Goal: Complete application form

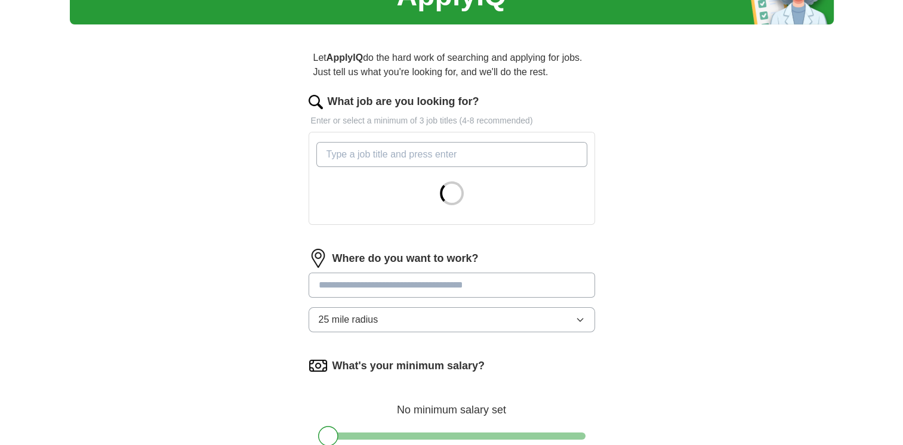
scroll to position [70, 0]
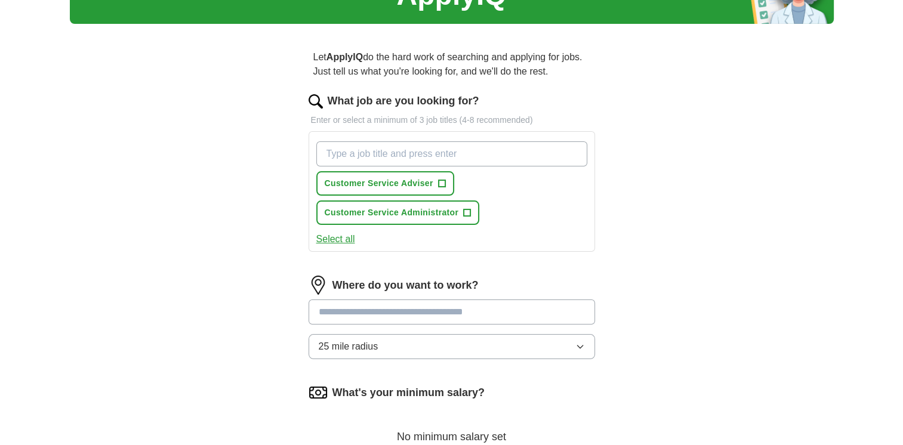
click at [344, 232] on button "Select all" at bounding box center [335, 239] width 39 height 14
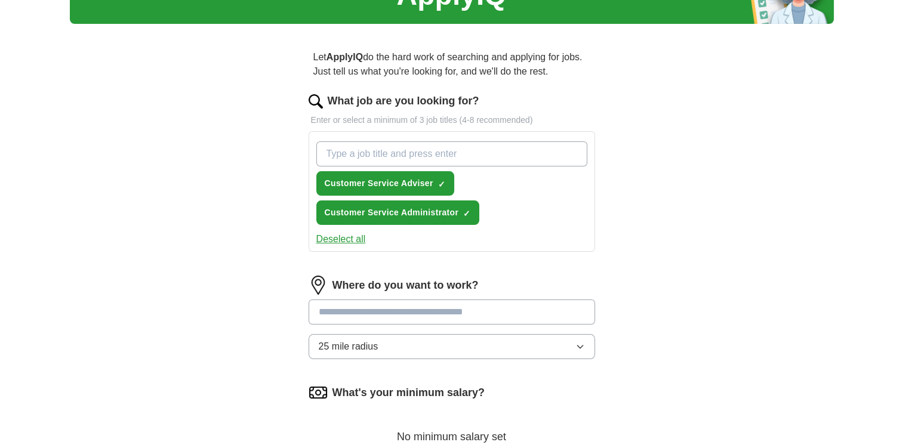
click at [347, 239] on button "Deselect all" at bounding box center [341, 239] width 50 height 14
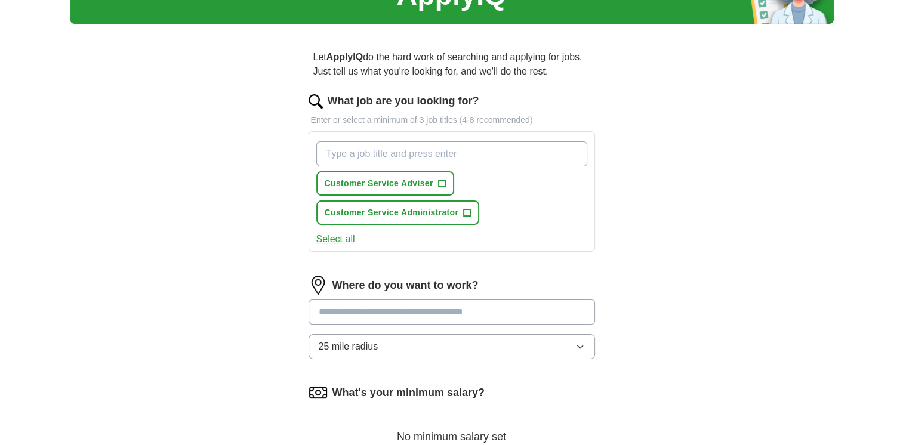
click at [337, 149] on input "What job are you looking for?" at bounding box center [451, 153] width 271 height 25
type input "a"
type input "Administer"
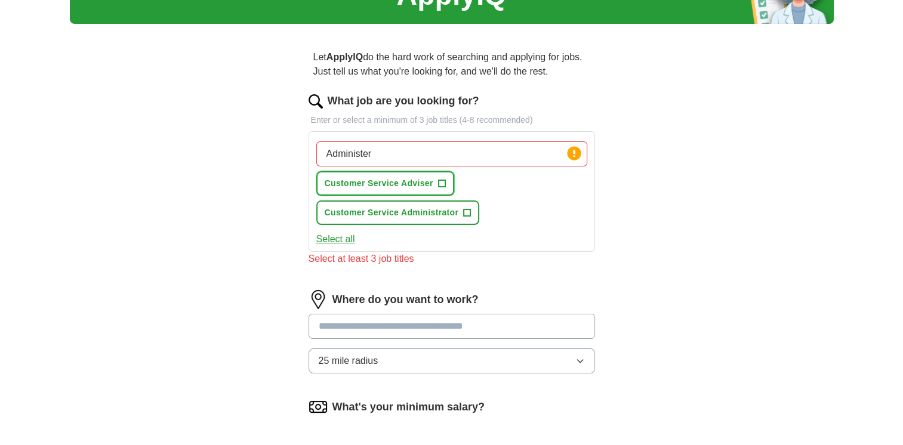
click at [443, 180] on span "+" at bounding box center [441, 184] width 7 height 10
click at [465, 211] on span "+" at bounding box center [467, 213] width 7 height 10
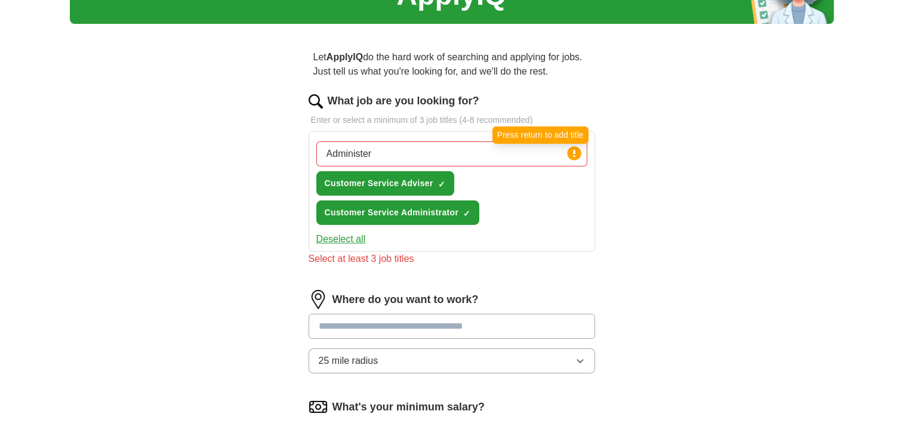
click at [578, 152] on circle at bounding box center [574, 153] width 14 height 14
click at [560, 186] on div "Administer Press return to add title Customer Service Adviser ✓ × Customer Serv…" at bounding box center [452, 183] width 276 height 93
drag, startPoint x: 389, startPoint y: 152, endPoint x: 310, endPoint y: 152, distance: 79.4
click at [310, 152] on div "Administer Press return to add title Customer Service Adviser ✓ × Customer Serv…" at bounding box center [452, 191] width 286 height 121
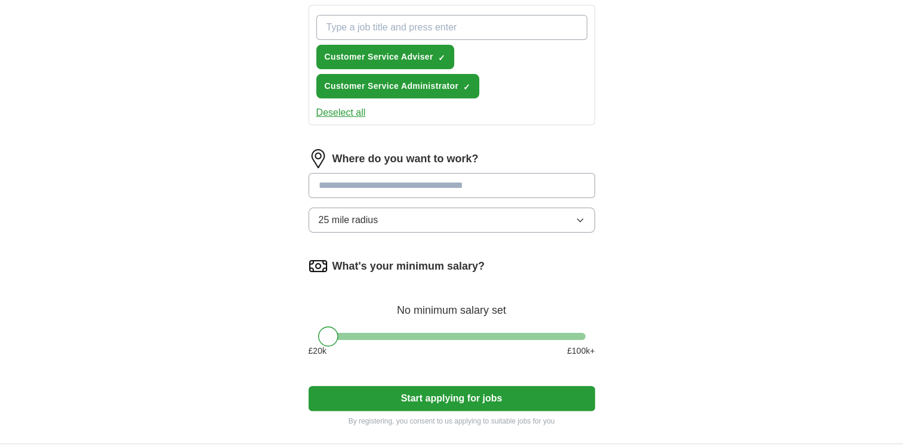
scroll to position [203, 0]
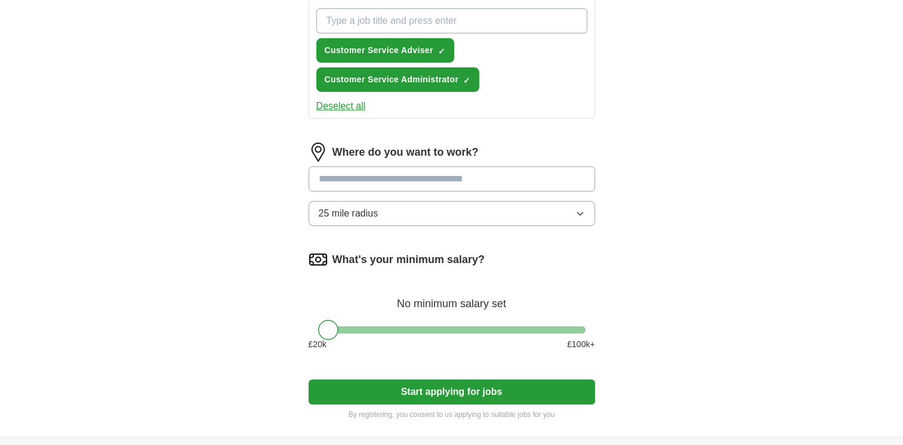
click at [343, 177] on div "Where do you want to work? 25 mile radius" at bounding box center [452, 189] width 286 height 93
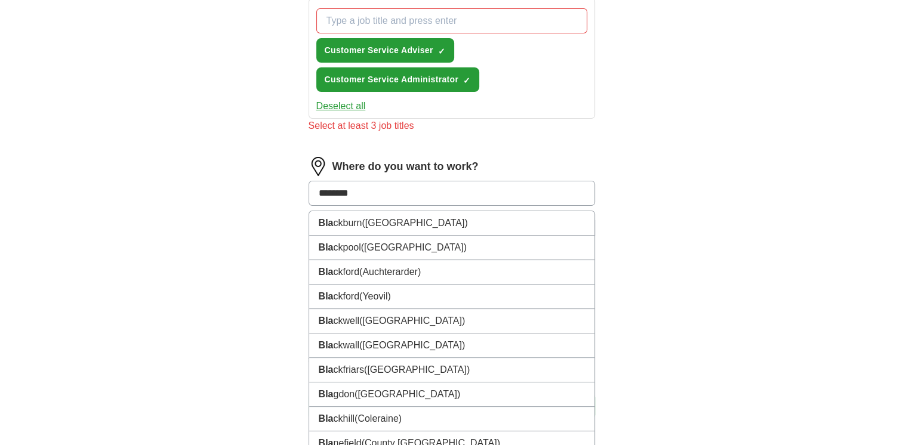
type input "*********"
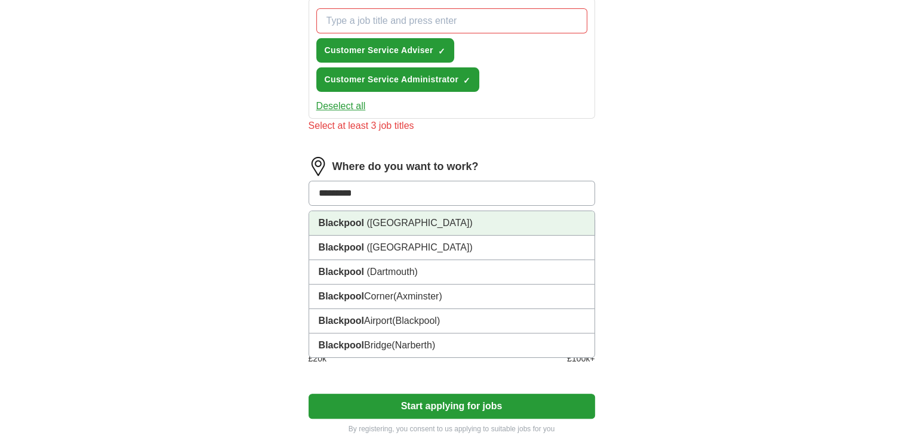
click at [386, 224] on span "([GEOGRAPHIC_DATA])" at bounding box center [419, 223] width 106 height 10
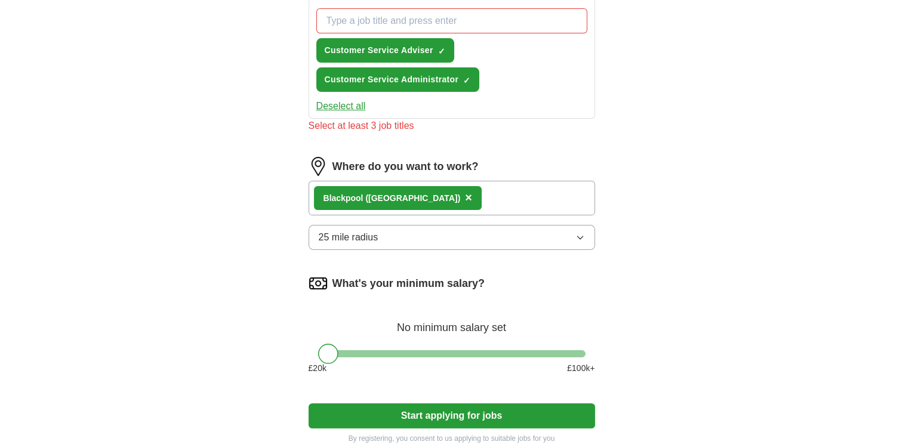
click at [582, 234] on icon "button" at bounding box center [580, 238] width 10 height 10
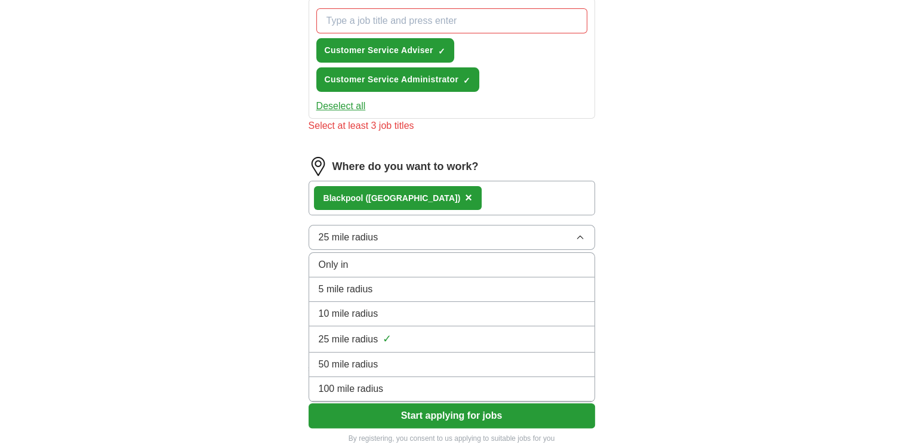
click at [578, 290] on div "5 mile radius" at bounding box center [452, 289] width 266 height 14
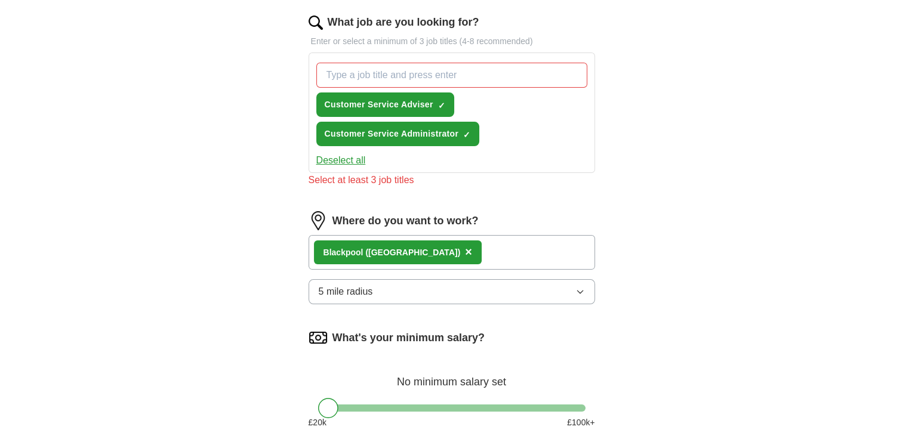
scroll to position [143, 0]
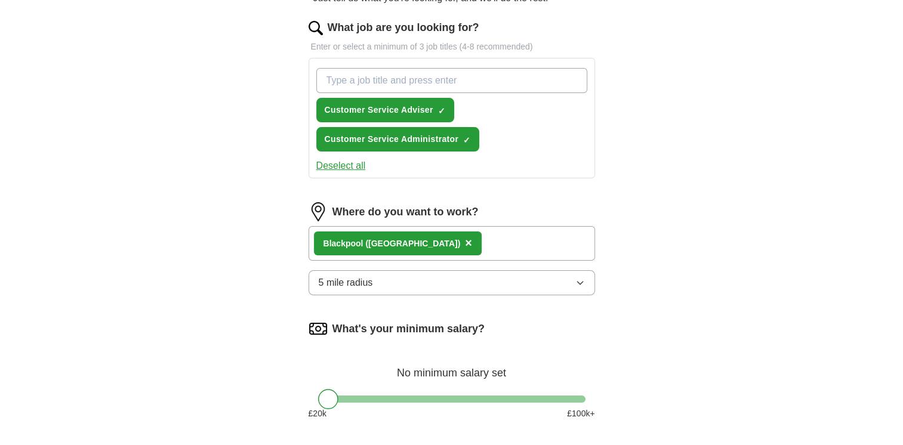
click at [354, 78] on input "What job are you looking for?" at bounding box center [451, 80] width 271 height 25
type input "Office Administor"
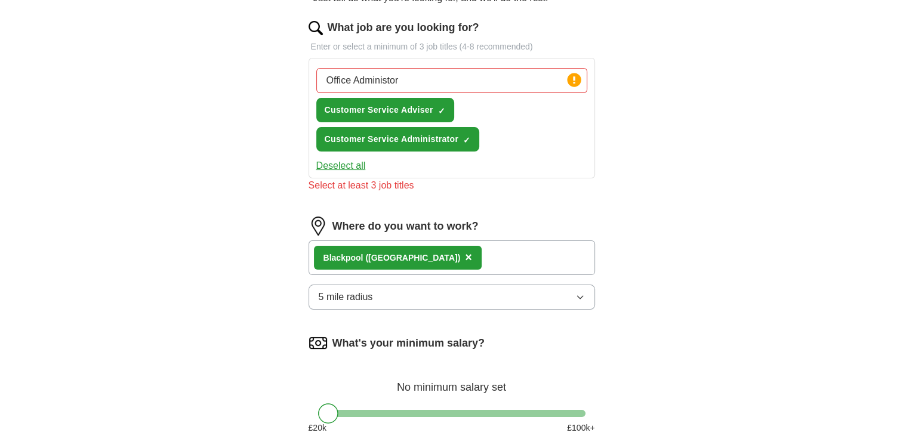
click at [613, 157] on div "Let ApplyIQ do the hard work of searching and applying for jobs. Just tell us w…" at bounding box center [452, 240] width 382 height 560
click at [577, 80] on circle at bounding box center [574, 80] width 14 height 14
click at [411, 85] on input "Office Administor" at bounding box center [451, 80] width 271 height 25
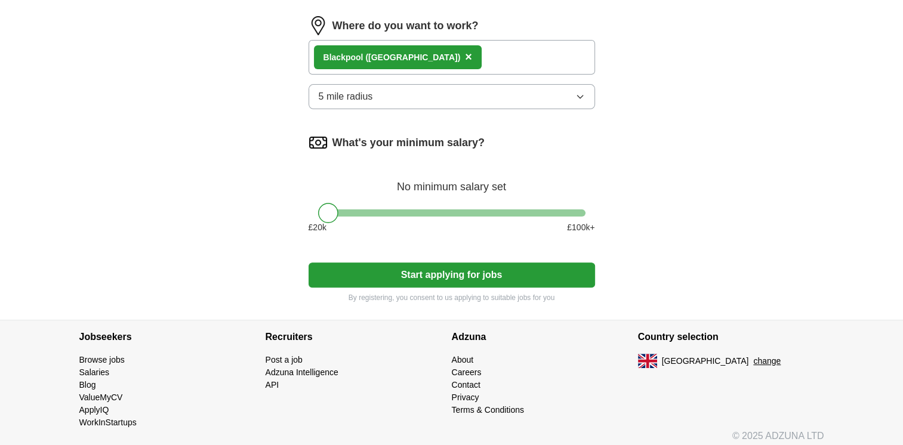
scroll to position [332, 0]
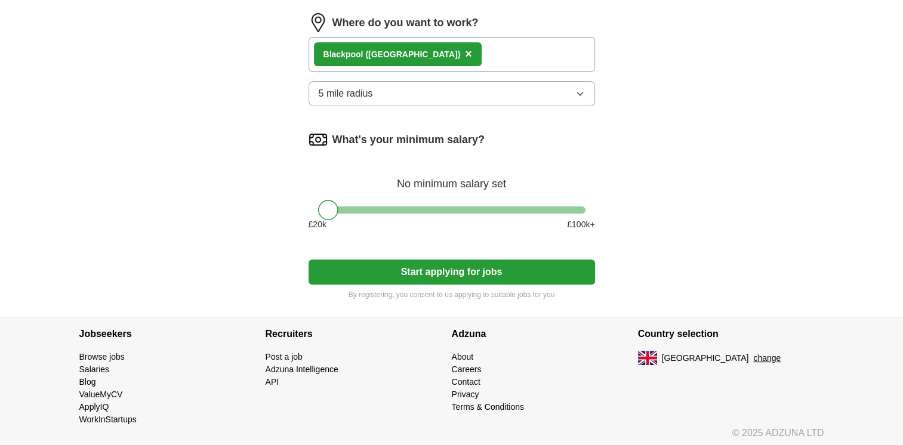
click at [471, 266] on button "Start applying for jobs" at bounding box center [452, 272] width 286 height 25
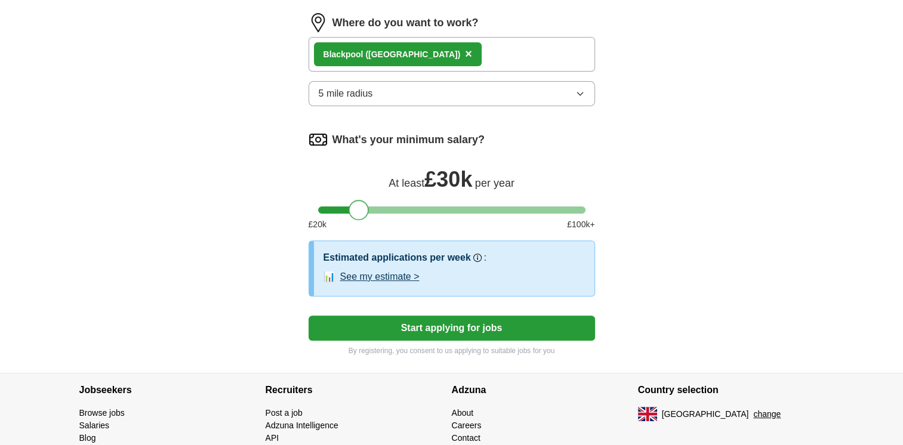
click at [358, 206] on div at bounding box center [451, 209] width 267 height 7
click at [347, 206] on div at bounding box center [451, 209] width 267 height 7
click at [333, 206] on div at bounding box center [451, 209] width 267 height 7
click at [465, 323] on button "Start applying for jobs" at bounding box center [452, 328] width 286 height 25
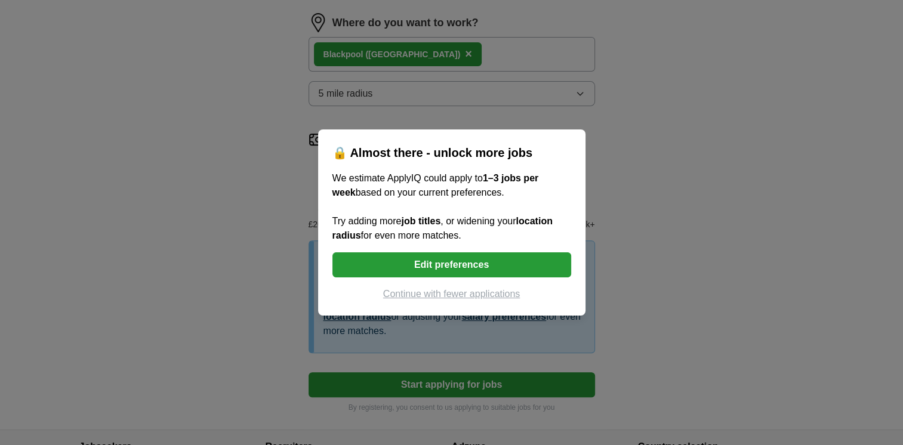
click at [465, 266] on button "Edit preferences" at bounding box center [451, 264] width 239 height 25
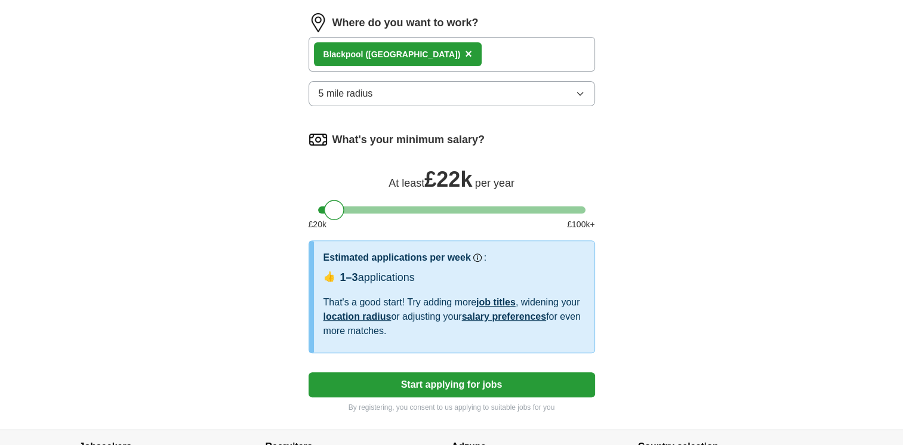
click at [460, 388] on button "Start applying for jobs" at bounding box center [452, 384] width 286 height 25
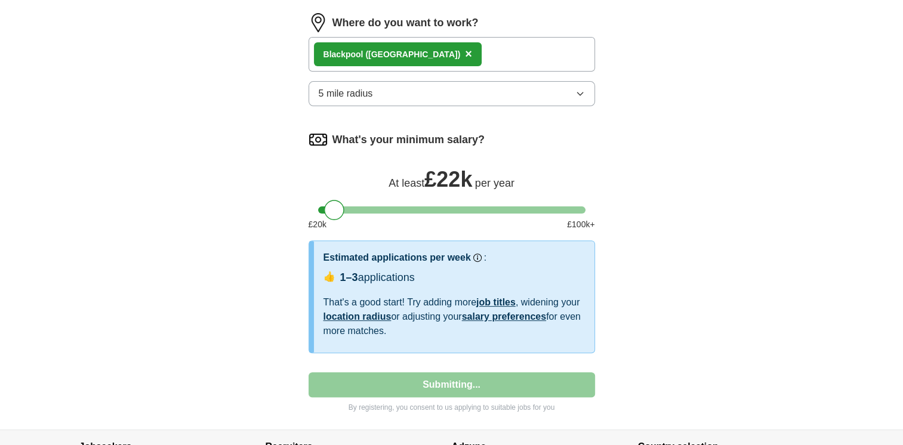
select select "**"
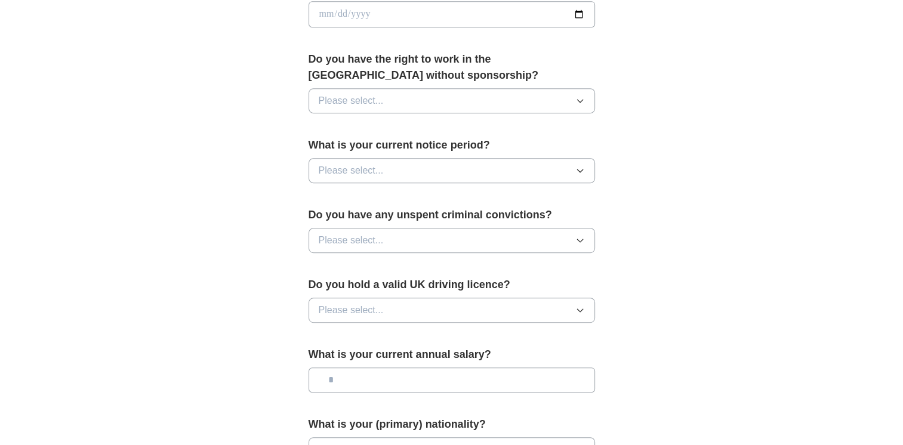
scroll to position [569, 0]
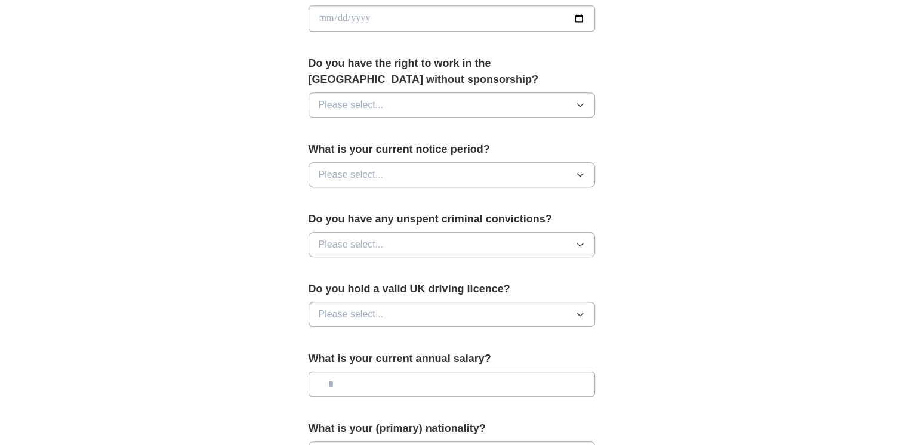
click at [579, 104] on icon "button" at bounding box center [579, 105] width 5 height 3
click at [562, 121] on li "Yes" at bounding box center [451, 133] width 285 height 24
click at [585, 171] on button "Please select..." at bounding box center [452, 174] width 286 height 25
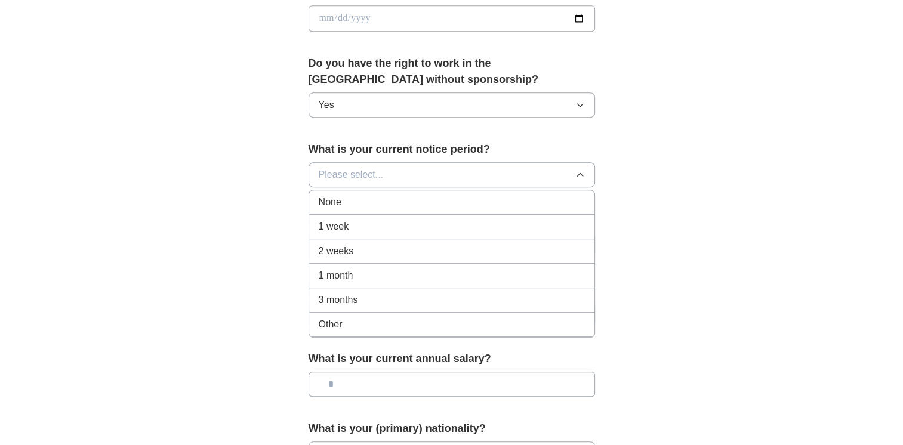
click at [568, 199] on div "None" at bounding box center [452, 202] width 266 height 14
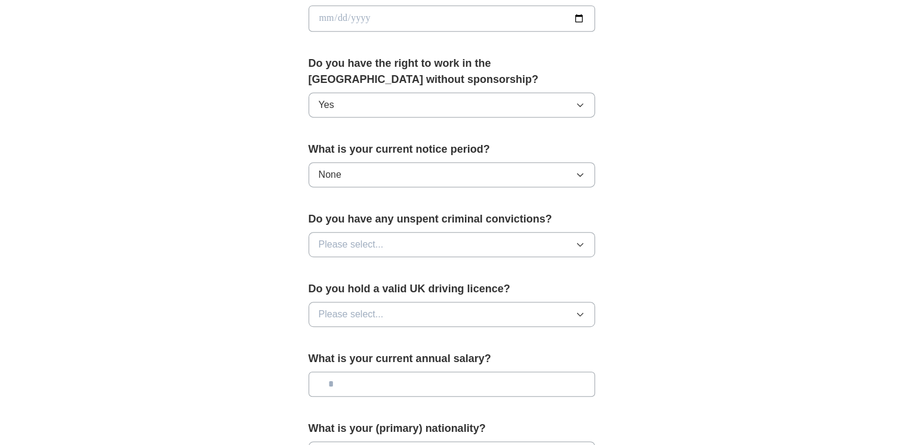
click at [585, 240] on button "Please select..." at bounding box center [452, 244] width 286 height 25
click at [574, 298] on div "No" at bounding box center [452, 296] width 266 height 14
click at [582, 313] on icon "button" at bounding box center [579, 314] width 5 height 3
click at [571, 335] on div "Yes" at bounding box center [452, 342] width 266 height 14
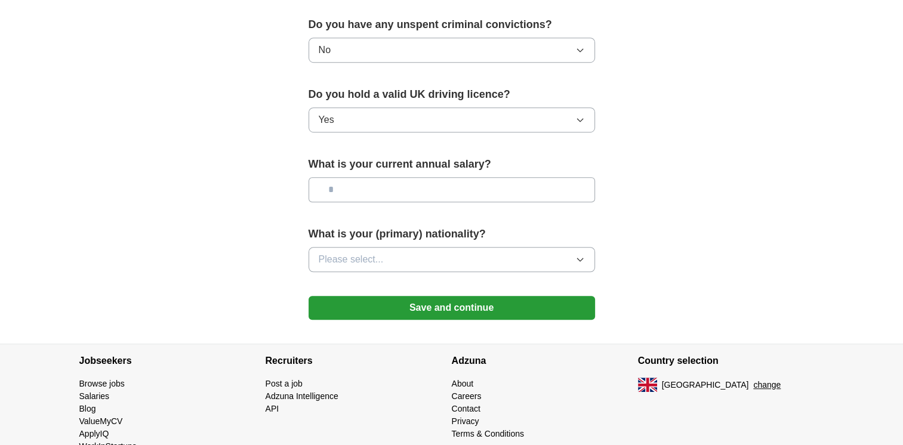
scroll to position [767, 0]
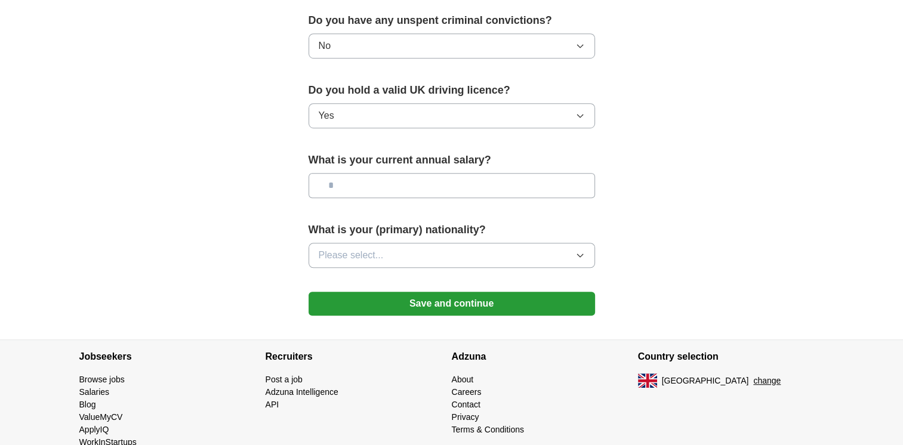
click at [580, 251] on icon "button" at bounding box center [580, 256] width 10 height 10
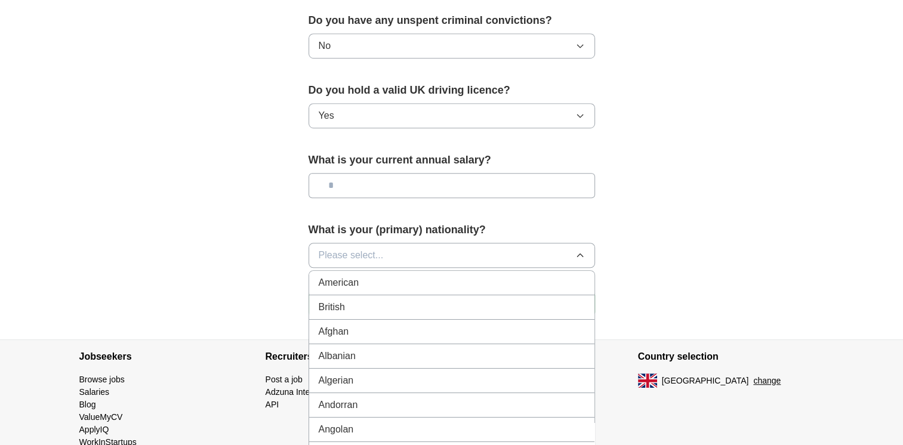
click at [548, 300] on div "British" at bounding box center [452, 307] width 266 height 14
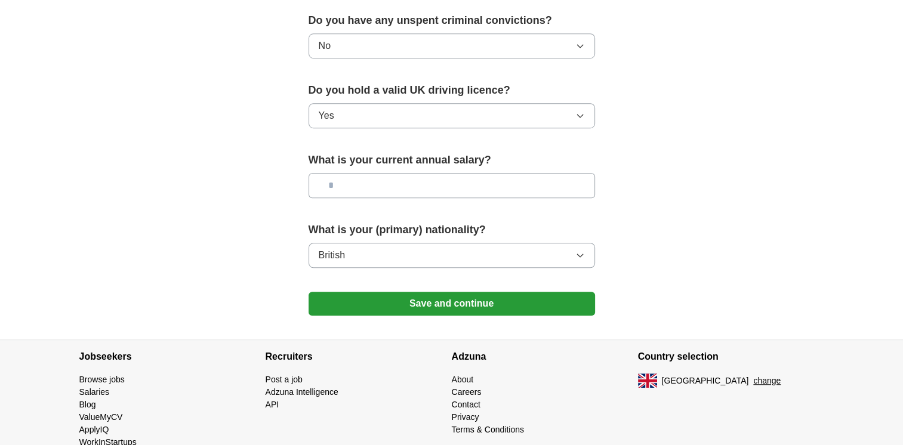
click at [512, 303] on button "Save and continue" at bounding box center [452, 304] width 286 height 24
